Goal: Task Accomplishment & Management: Manage account settings

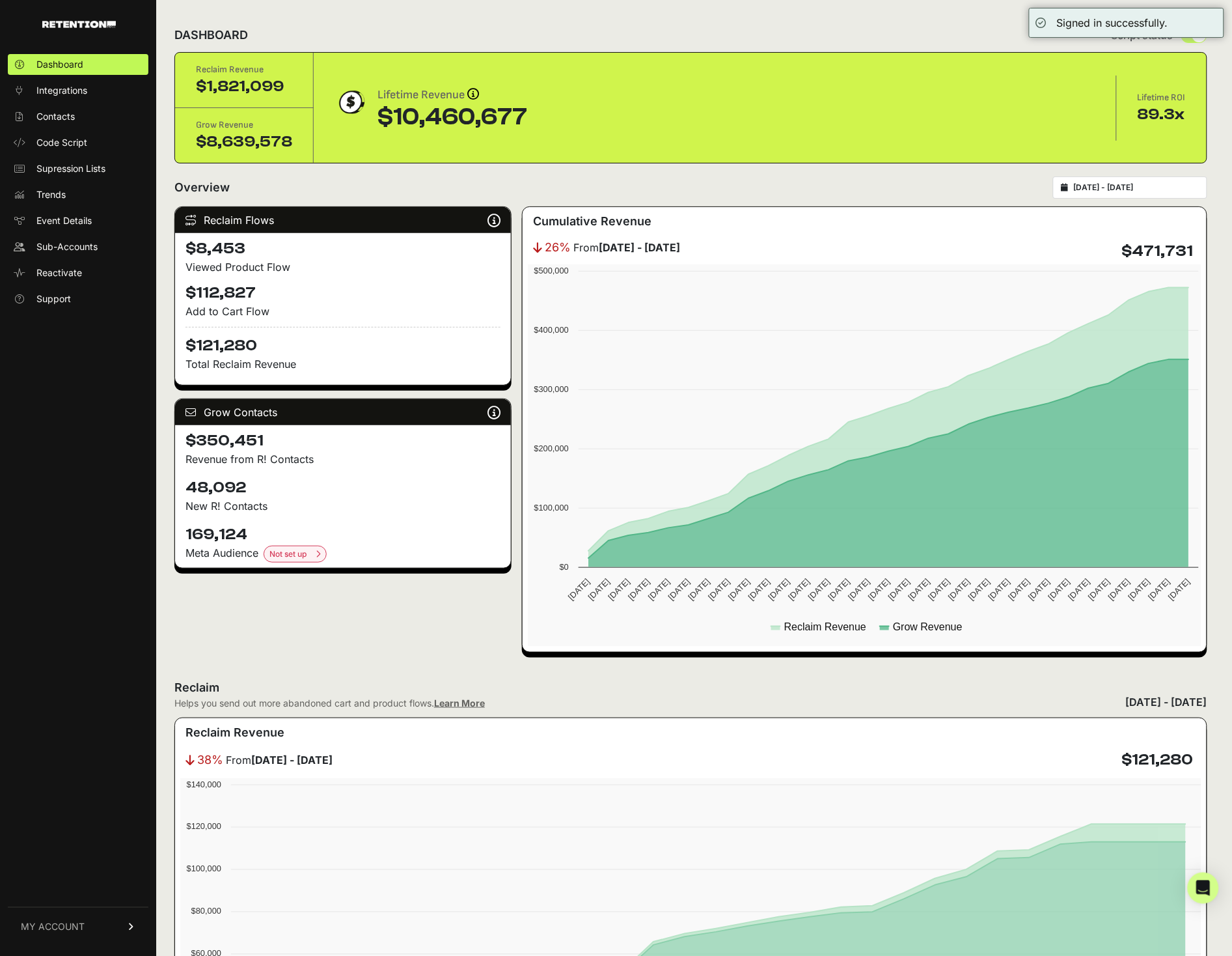
click at [88, 931] on link "MY ACCOUNT" at bounding box center [77, 927] width 140 height 39
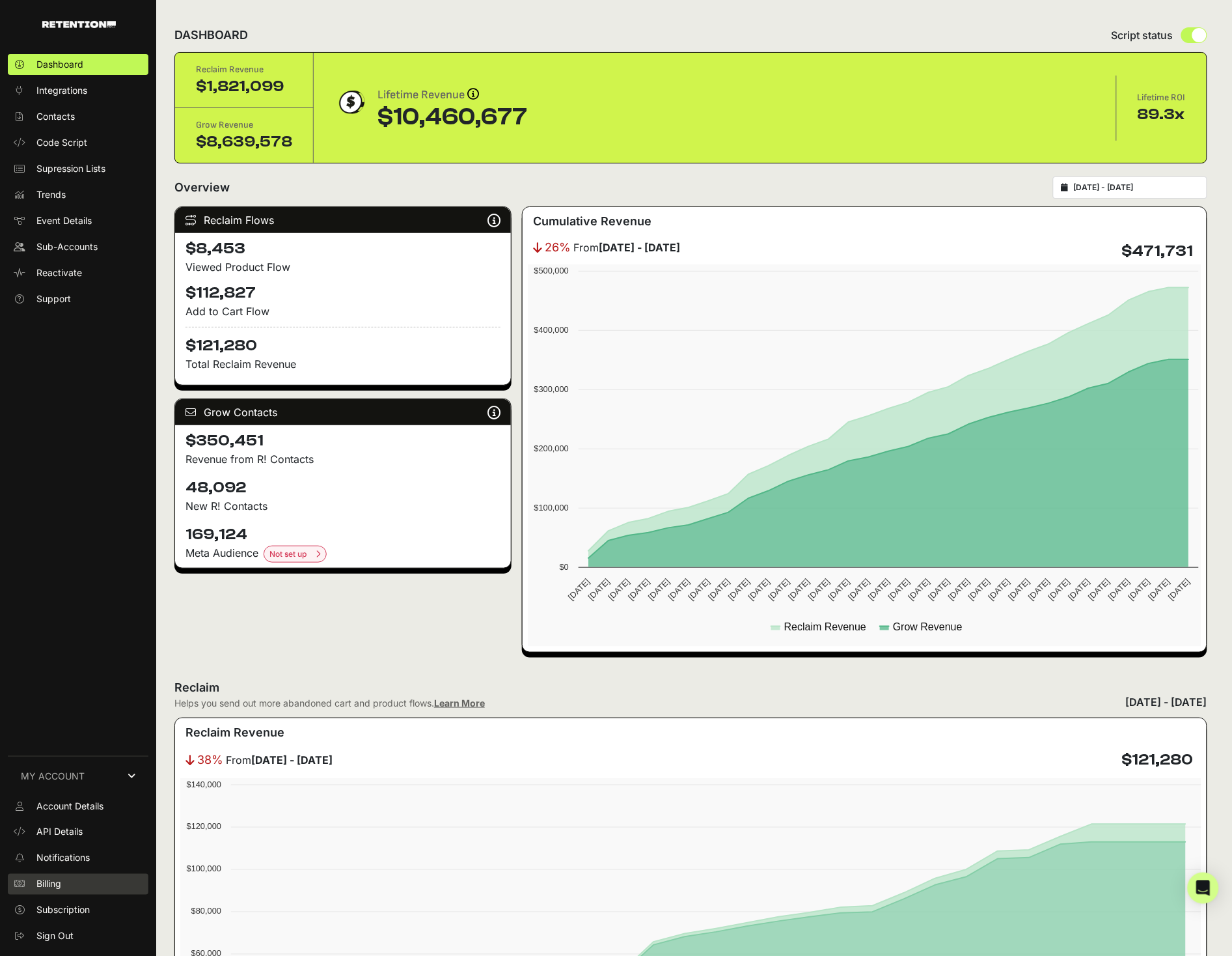
click at [71, 882] on link "Billing" at bounding box center [77, 884] width 140 height 21
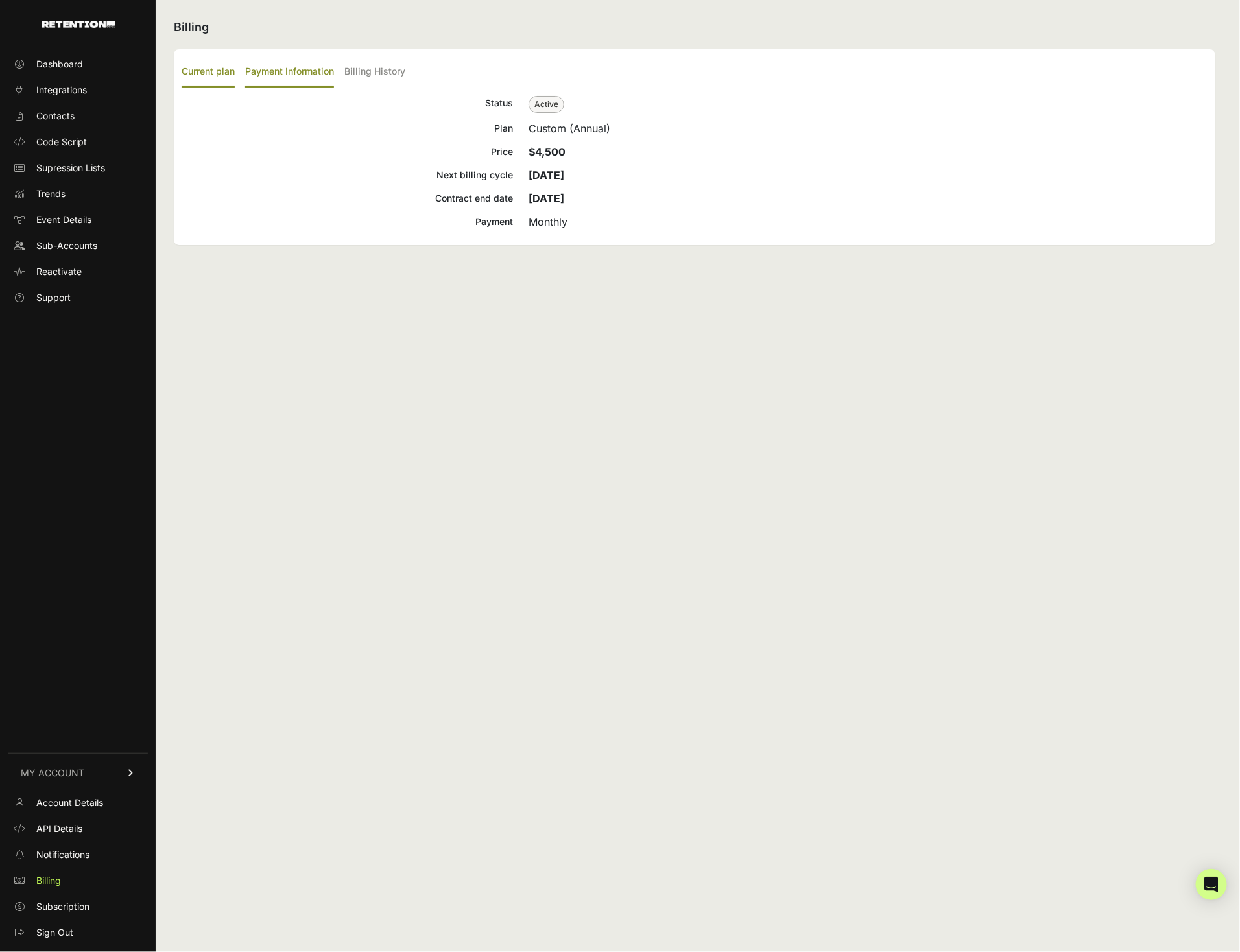
click at [332, 79] on label "Payment Information" at bounding box center [290, 72] width 89 height 30
click at [0, 0] on input "Payment Information" at bounding box center [0, 0] width 0 height 0
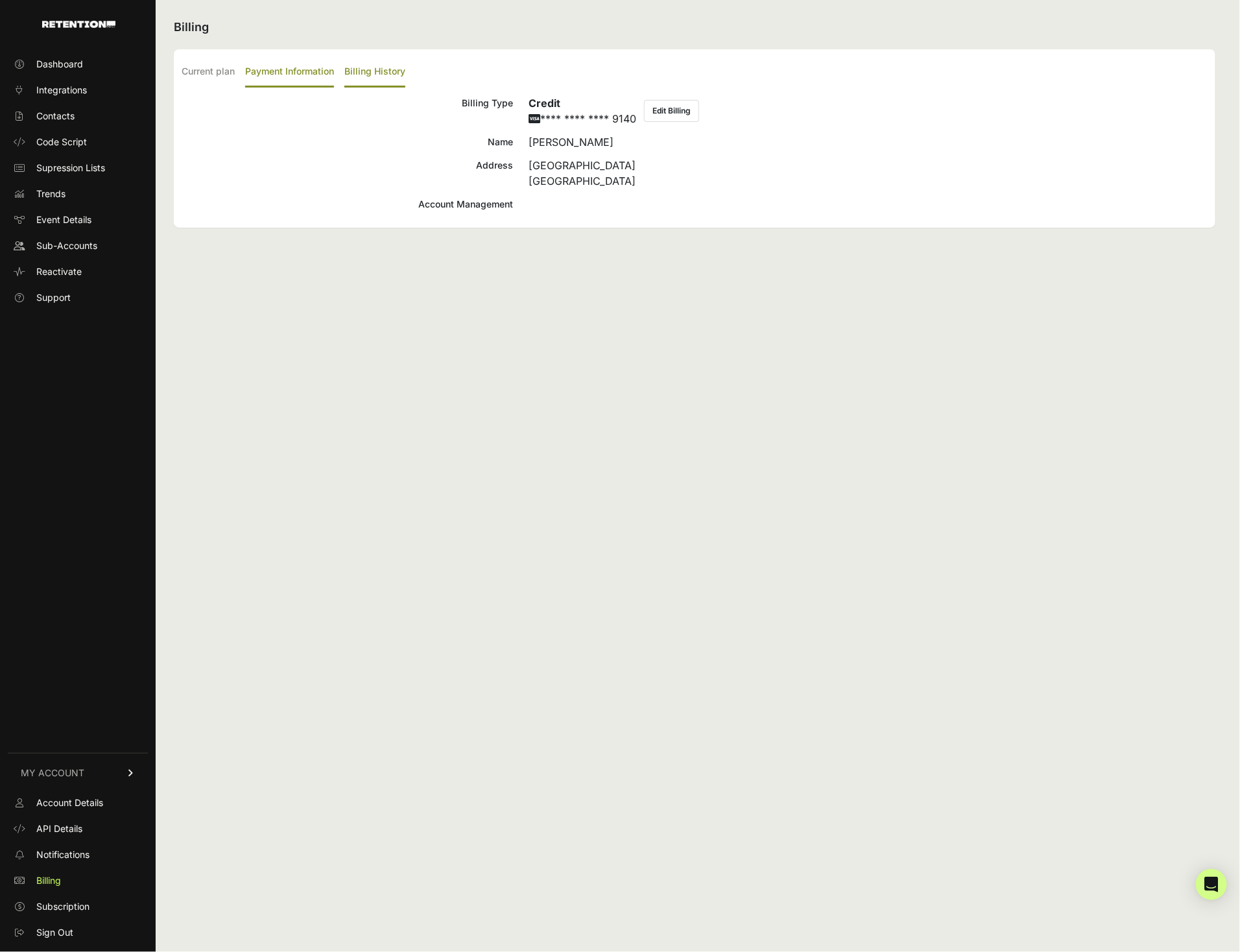
click at [361, 79] on label "Billing History" at bounding box center [375, 72] width 61 height 30
click at [0, 0] on input "Billing History" at bounding box center [0, 0] width 0 height 0
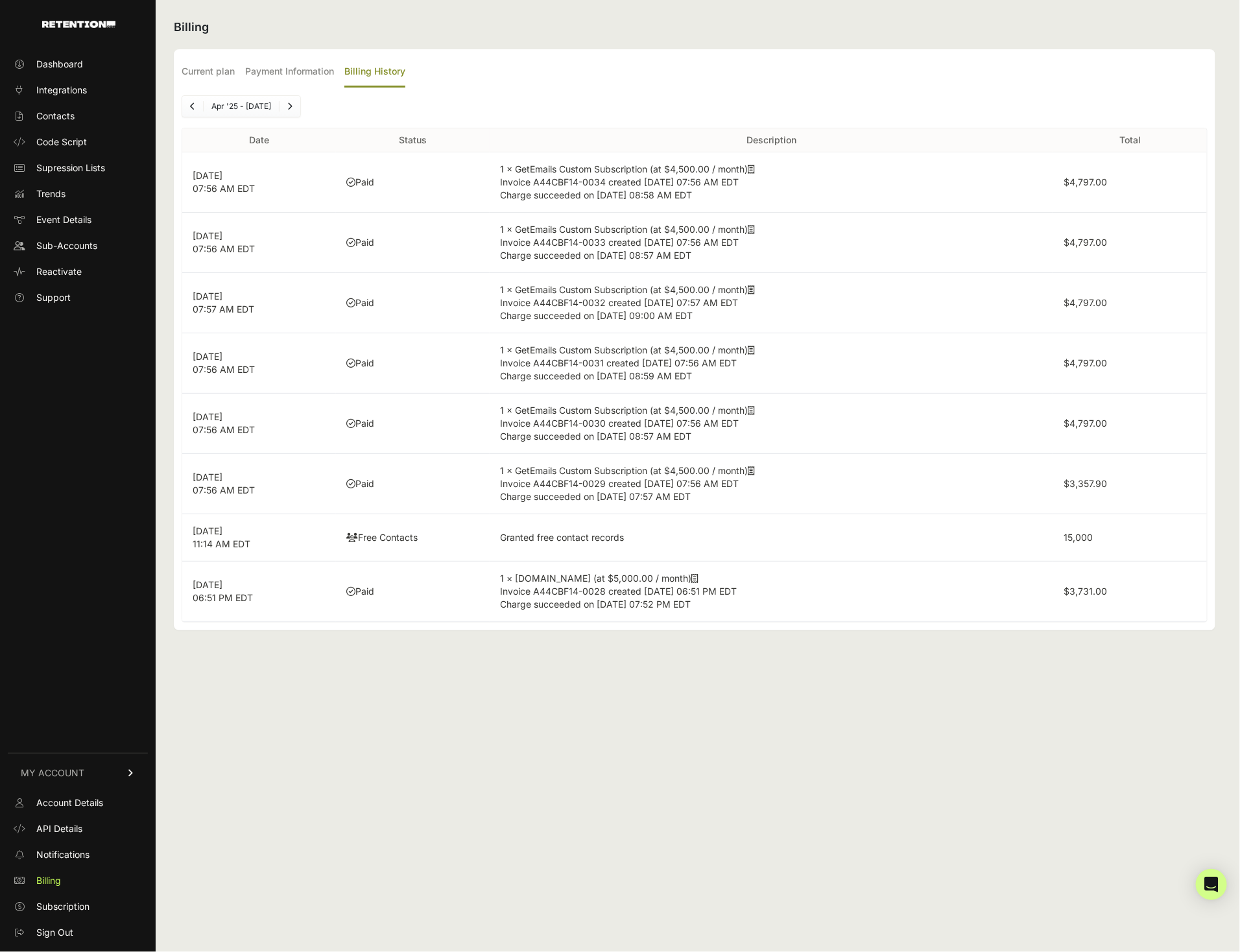
click at [742, 198] on td "1 × GetEmails Custom Subscription (at $4,500.00 / month) Invoice A44CBF14-0034 …" at bounding box center [771, 182] width 564 height 60
click at [601, 253] on span "Charge succeeded on Sep 6, 2025 08:57 AM EDT" at bounding box center [596, 254] width 192 height 11
click at [1060, 241] on td "$4,797.00" at bounding box center [1130, 243] width 154 height 60
click at [230, 268] on td "Sep 6, 2025 07:56 AM EDT" at bounding box center [259, 243] width 154 height 60
click at [223, 281] on td "Aug 6, 2025 07:57 AM EDT" at bounding box center [259, 303] width 154 height 60
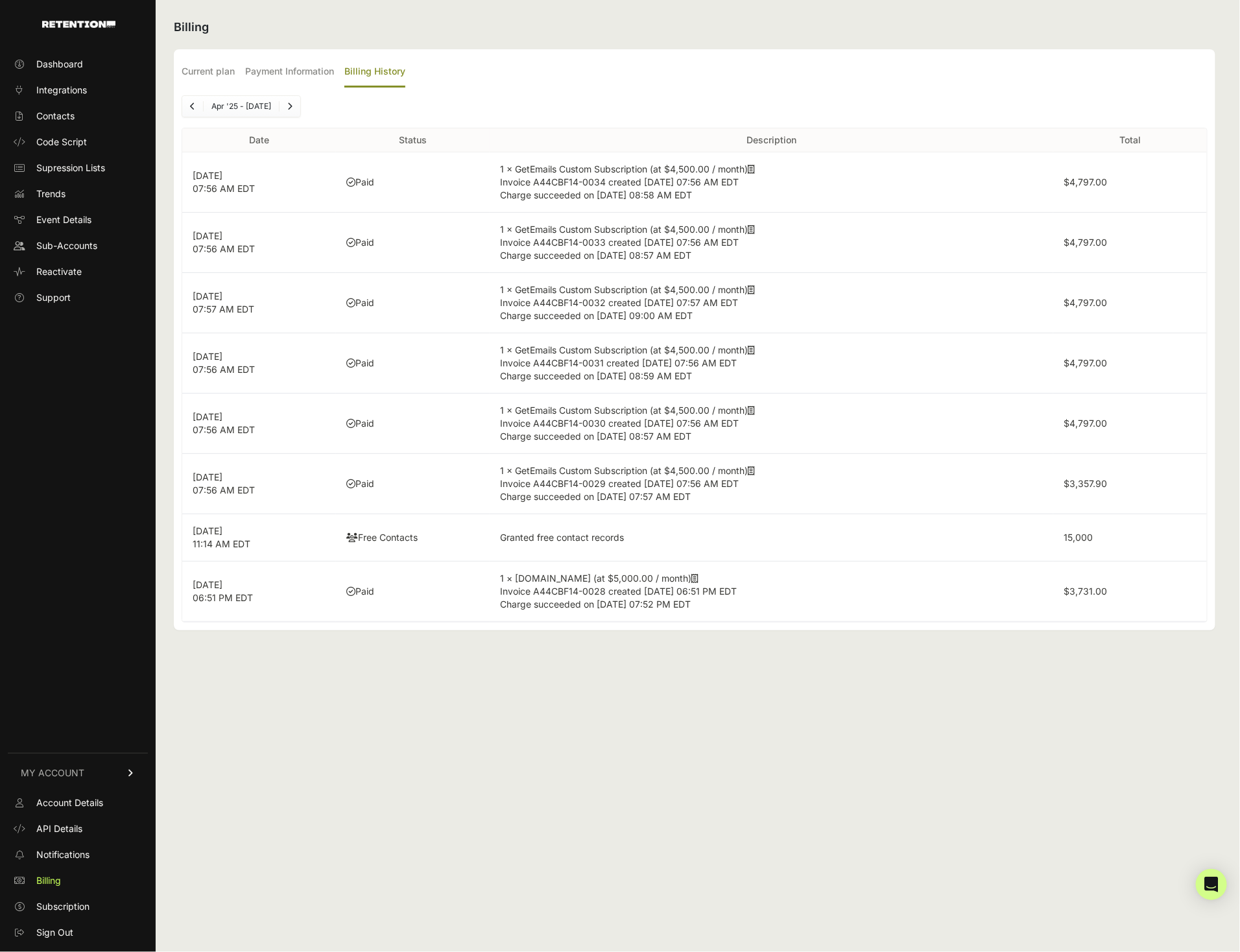
click at [227, 311] on p "Aug 6, 2025 07:57 AM EDT" at bounding box center [259, 302] width 133 height 26
click at [646, 308] on span "Invoice A44CBF14-0032 created Aug 6, 2025 07:57 AM EDT" at bounding box center [619, 302] width 238 height 11
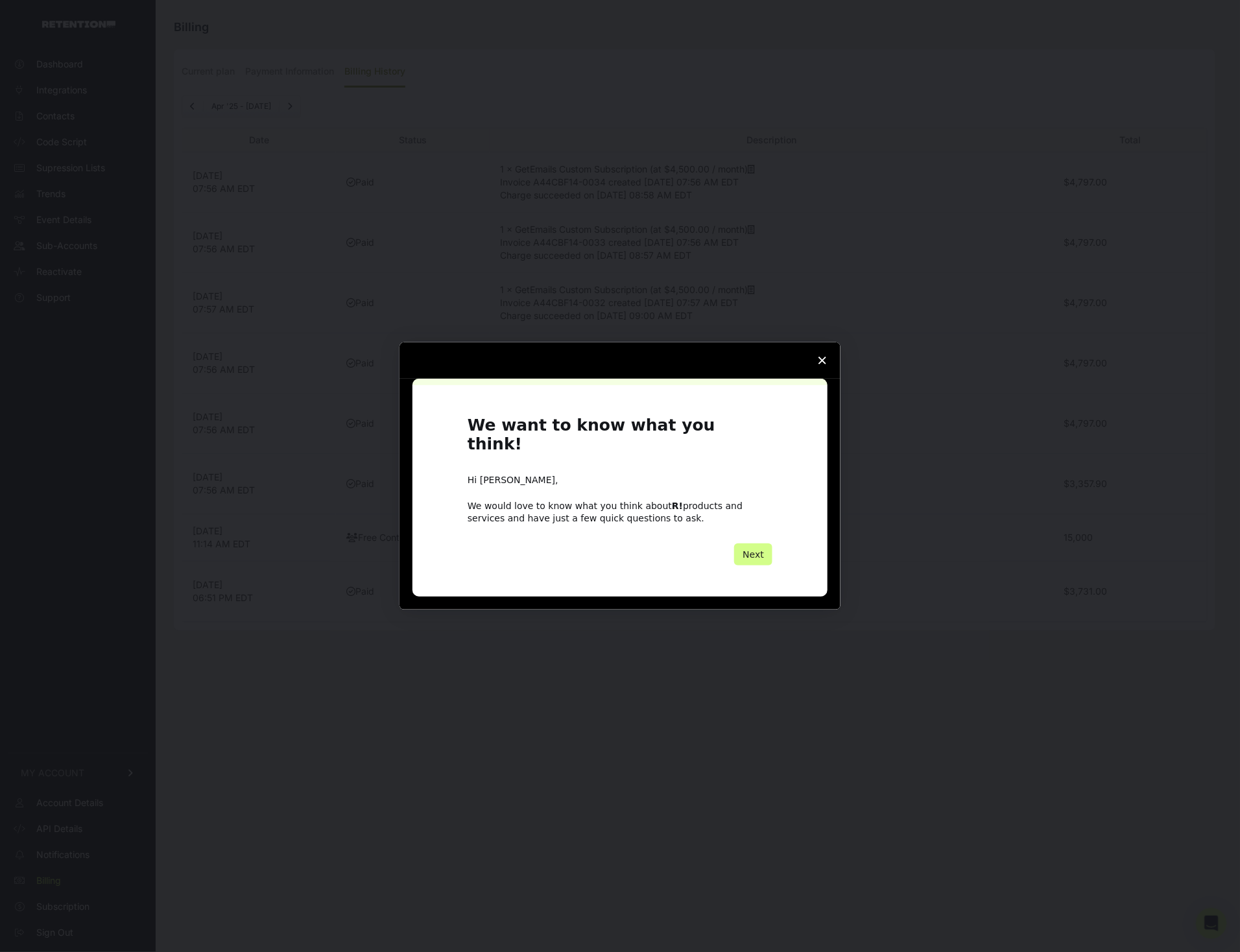
click at [820, 374] on span "Close survey" at bounding box center [822, 360] width 36 height 36
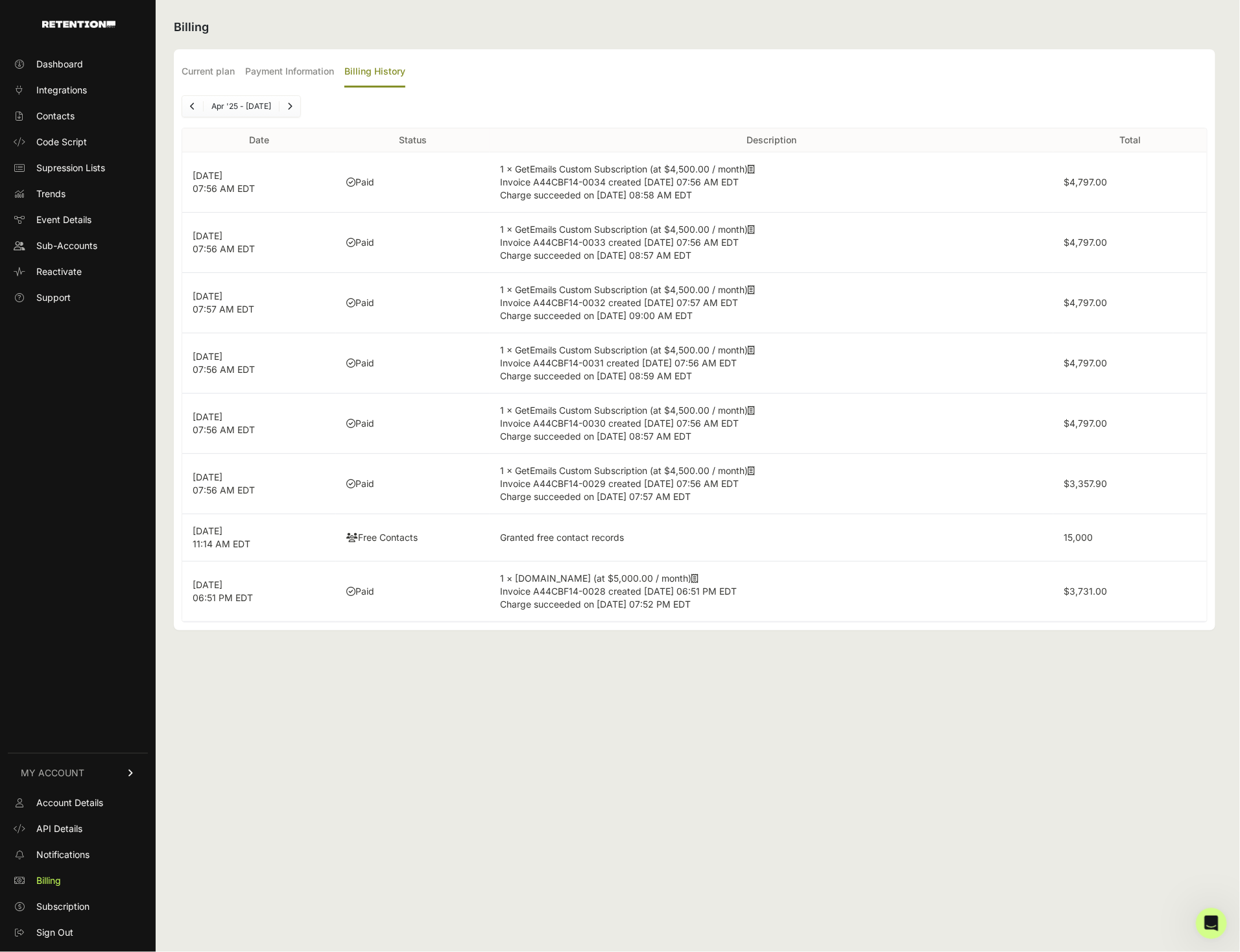
click at [755, 233] on icon at bounding box center [751, 229] width 8 height 9
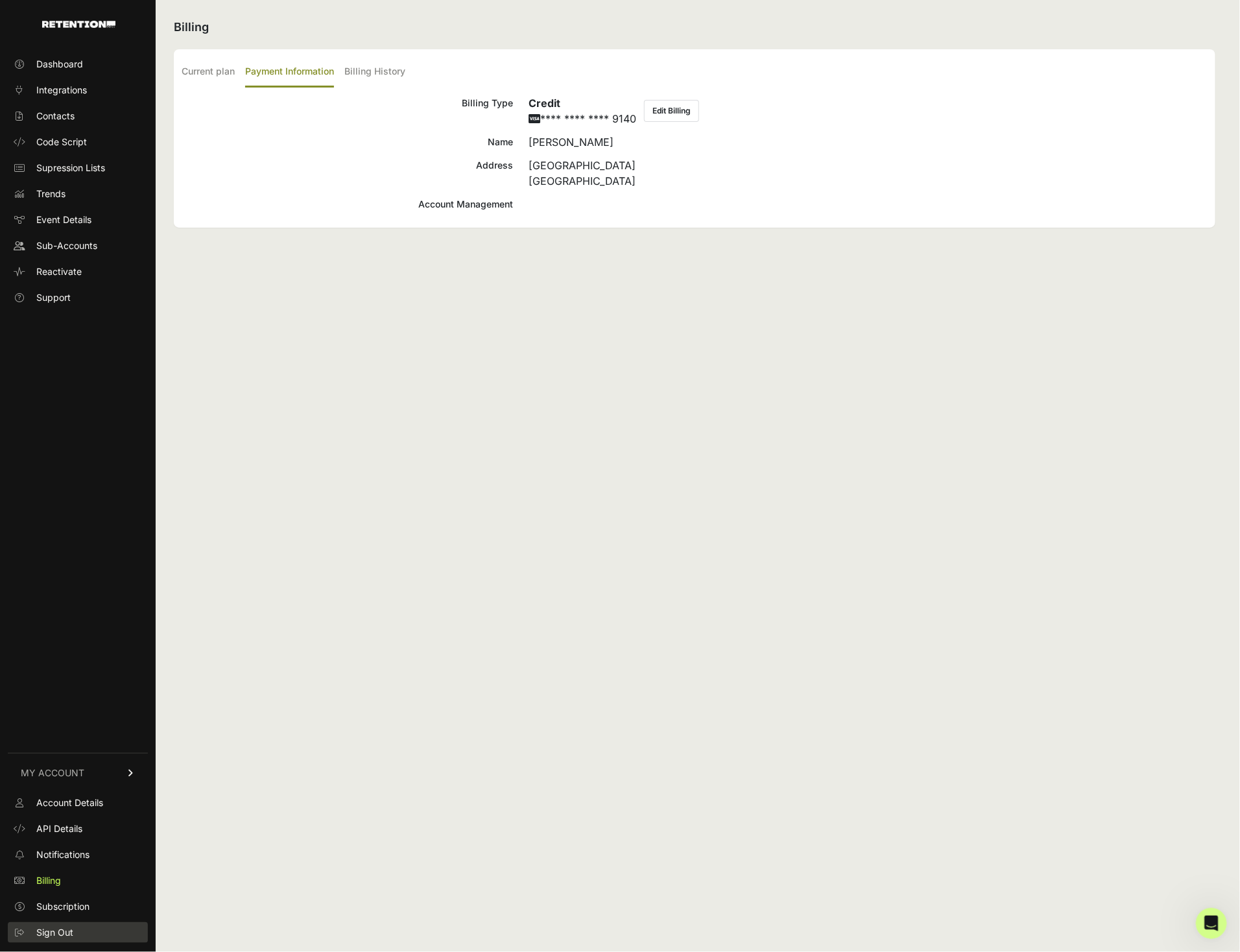
click at [56, 930] on span "Sign Out" at bounding box center [54, 933] width 37 height 13
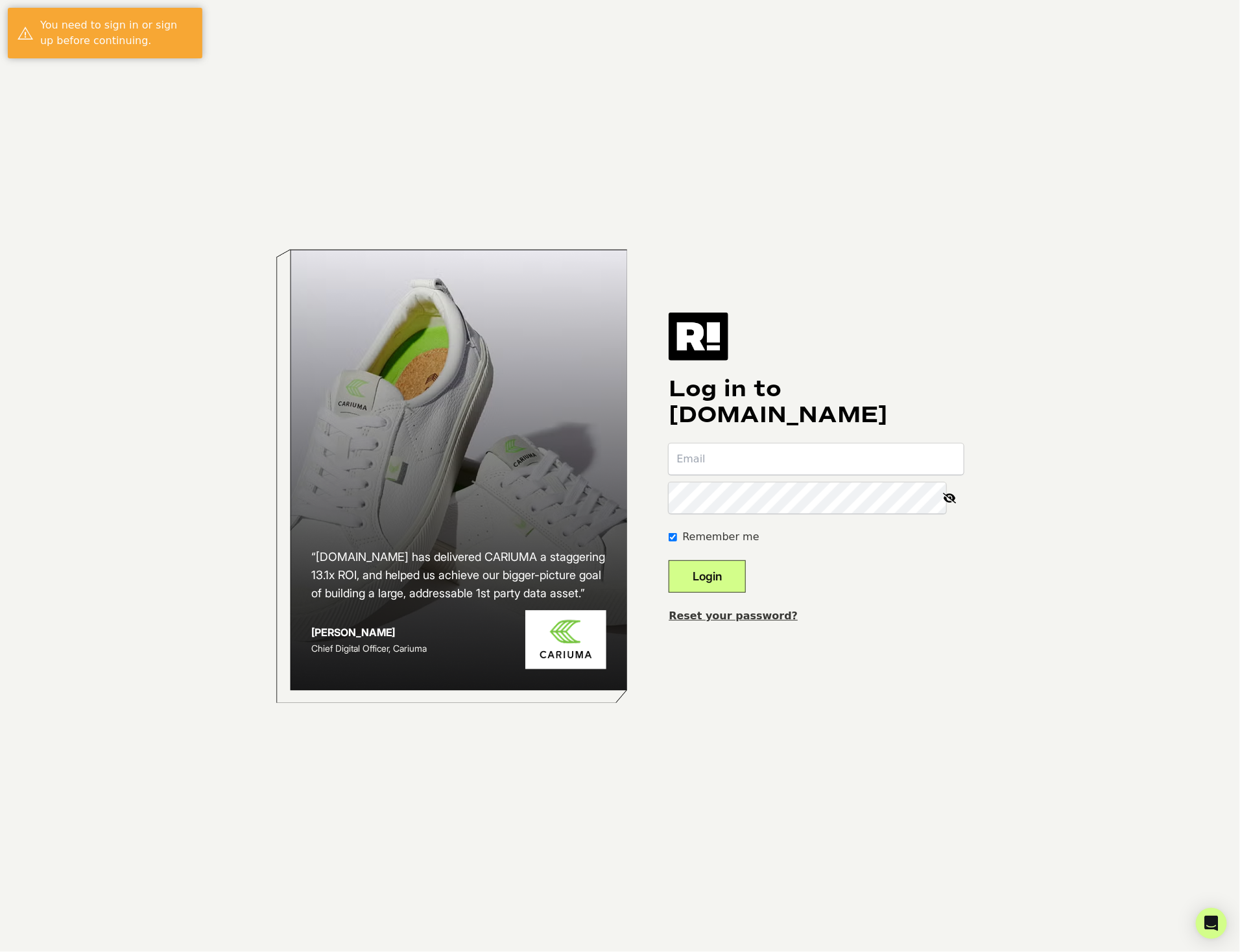
click at [747, 464] on input "email" at bounding box center [816, 458] width 295 height 31
type input "d"
type input "demin.w+1@vegogarden.com"
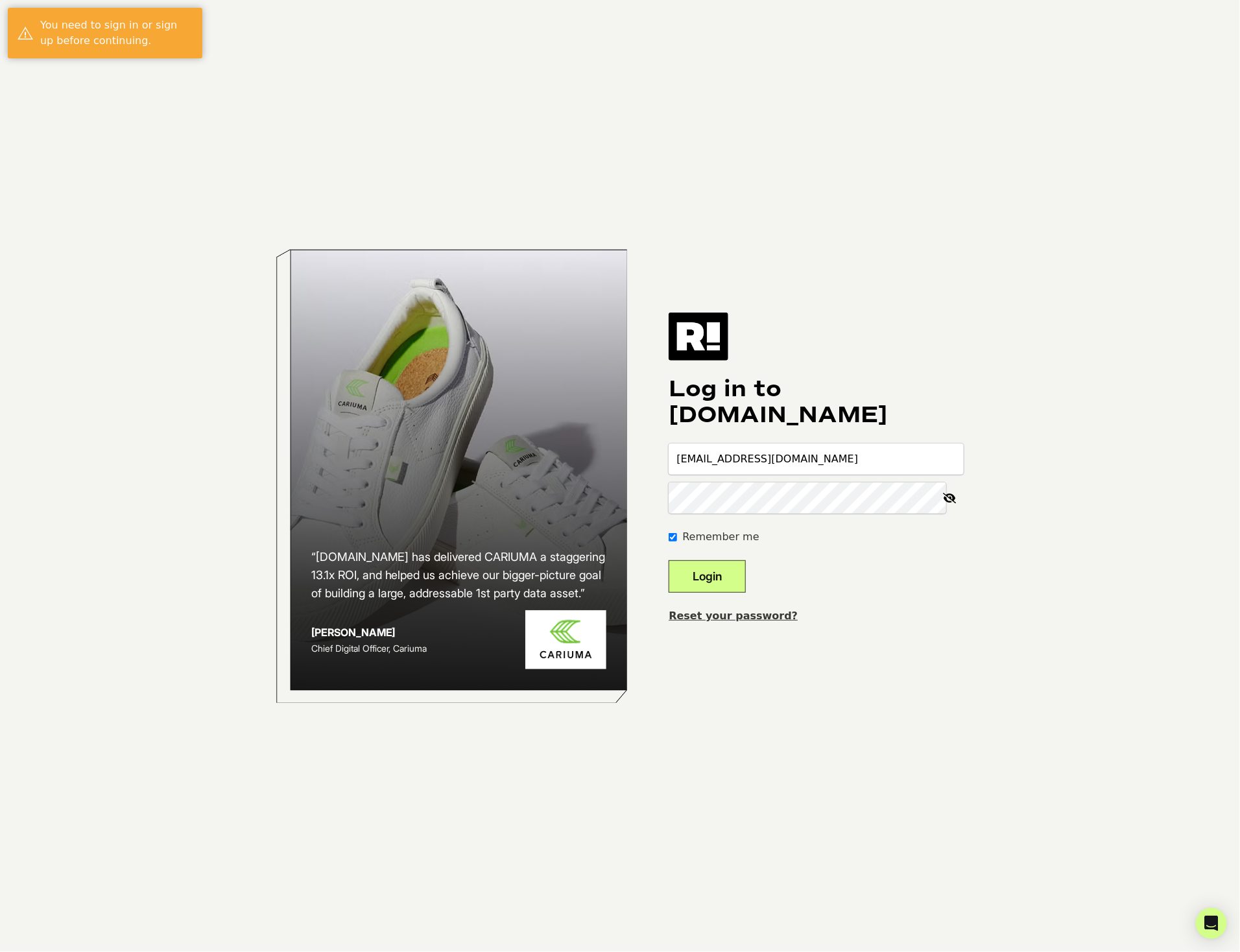
click at [744, 571] on button "Login" at bounding box center [707, 576] width 77 height 33
